Goal: Check status: Check status

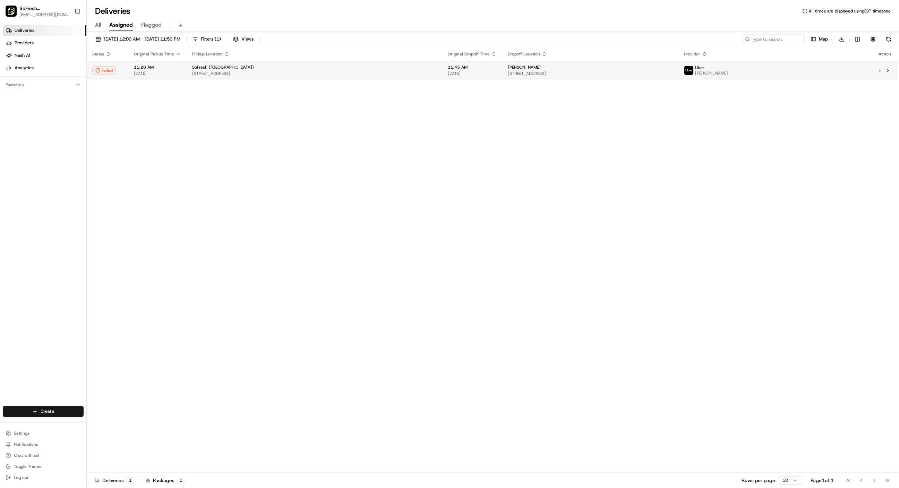
click at [251, 77] on td "SoFresh ([GEOGRAPHIC_DATA]) [STREET_ADDRESS]" at bounding box center [315, 70] width 256 height 19
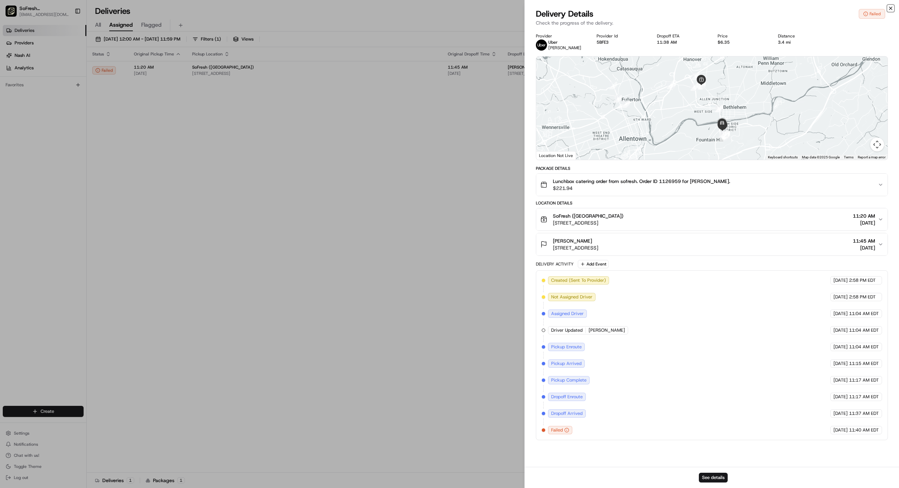
click at [890, 7] on icon "button" at bounding box center [891, 9] width 6 height 6
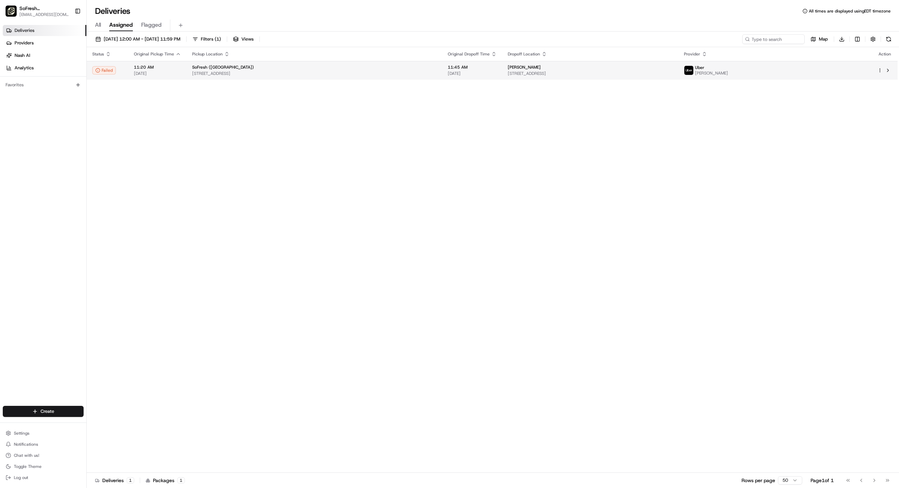
click at [728, 70] on span "[PERSON_NAME]" at bounding box center [711, 73] width 33 height 6
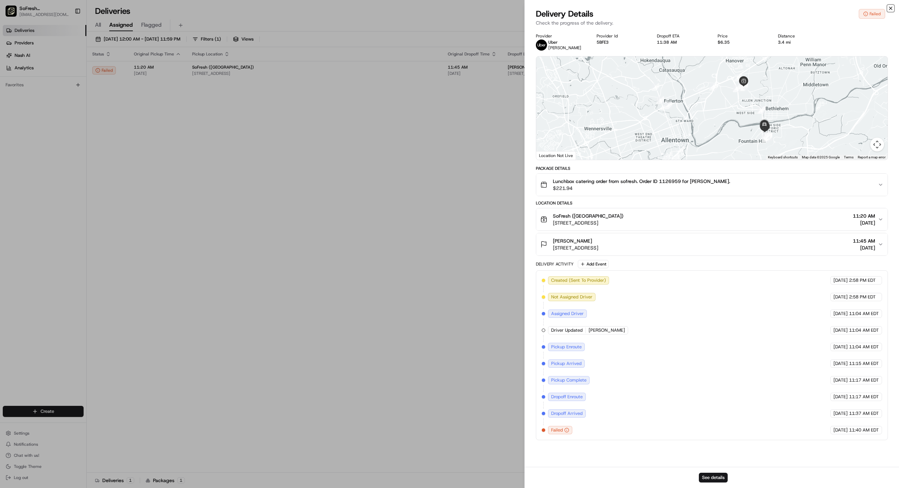
click at [891, 10] on icon "button" at bounding box center [891, 9] width 6 height 6
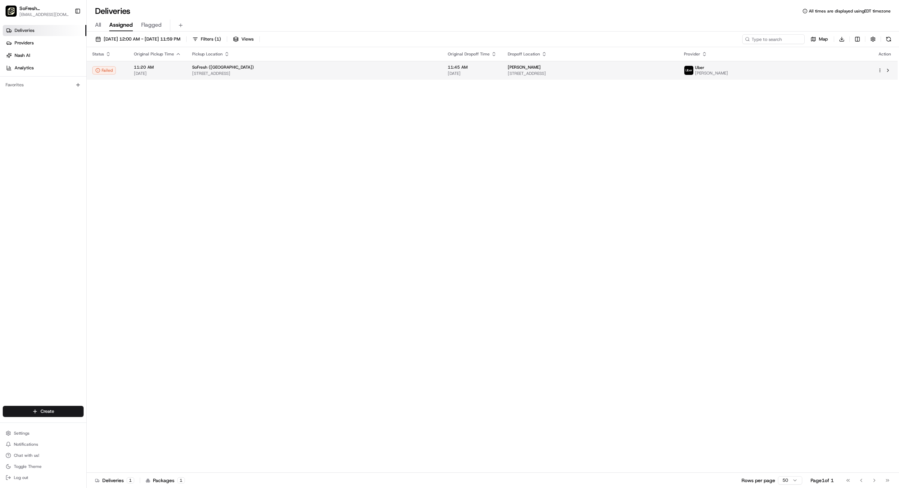
click at [877, 69] on html "SoFresh ([GEOGRAPHIC_DATA]) [EMAIL_ADDRESS][DOMAIN_NAME] Toggle Sidebar Deliver…" at bounding box center [449, 244] width 899 height 488
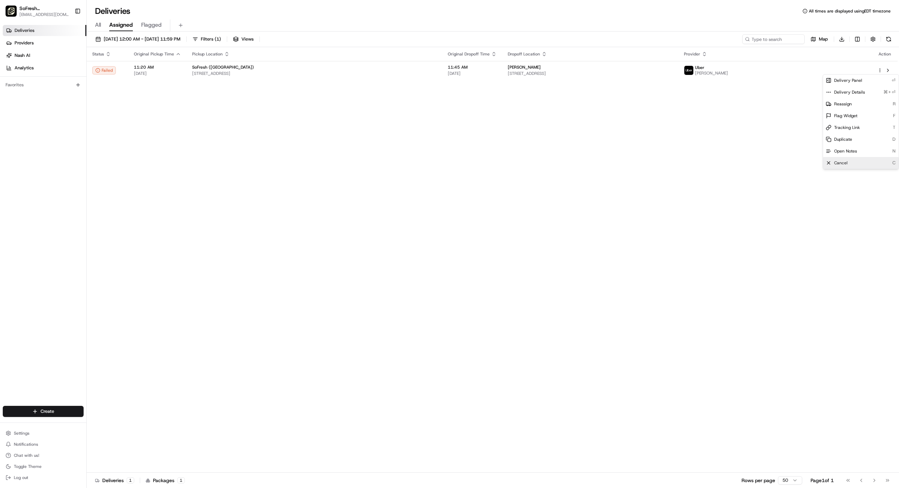
click at [848, 162] on div "Cancel C" at bounding box center [861, 163] width 76 height 12
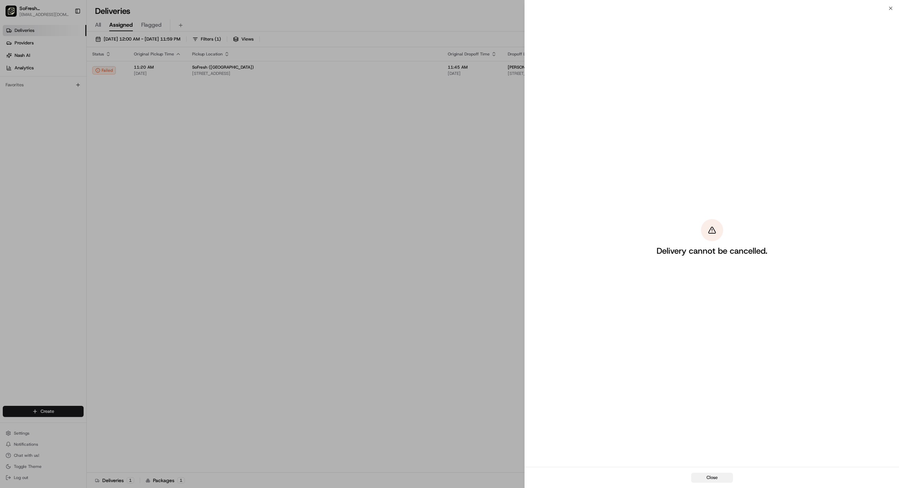
click at [714, 478] on button "Close" at bounding box center [712, 478] width 42 height 10
